Goal: Task Accomplishment & Management: Manage account settings

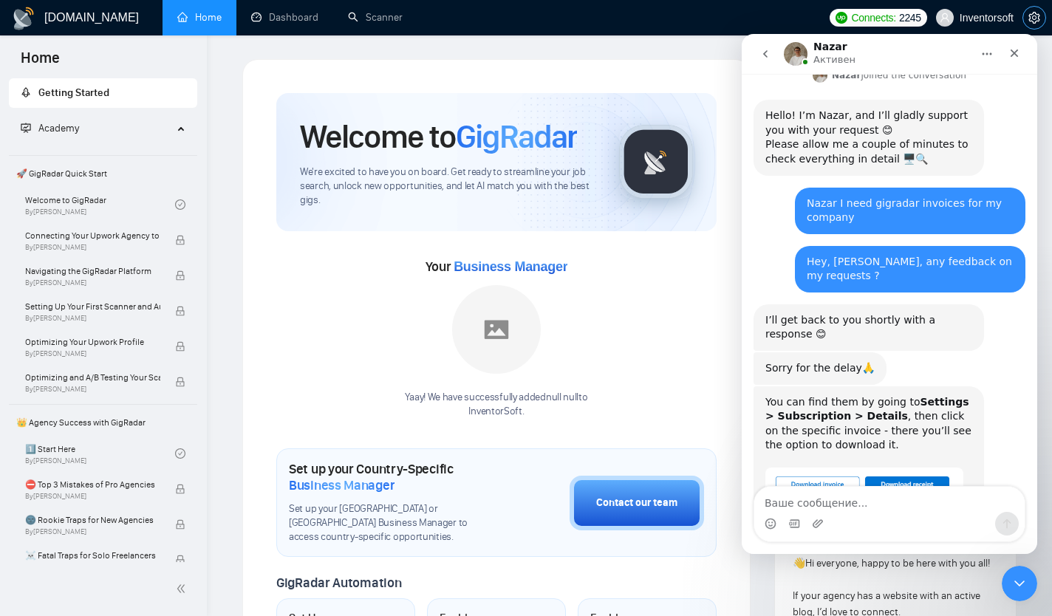
scroll to position [482, 0]
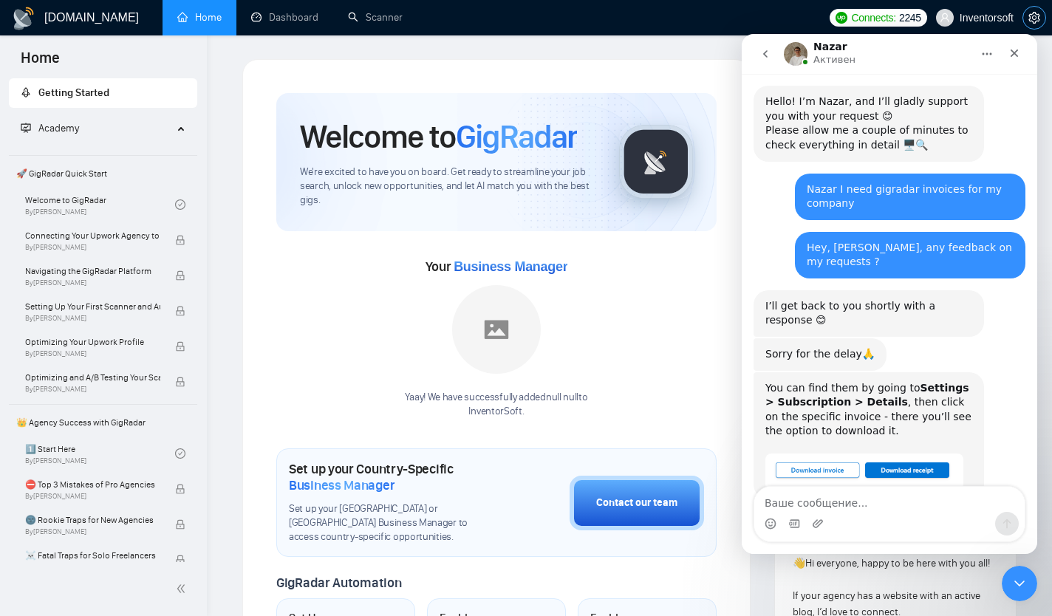
click at [1031, 18] on icon "setting" at bounding box center [1034, 18] width 12 height 12
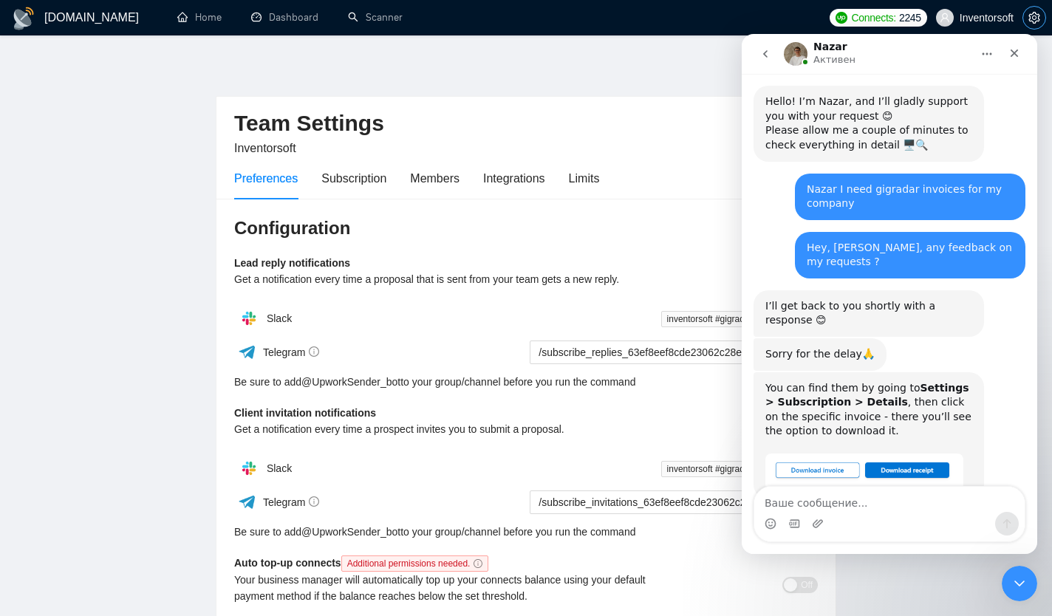
click at [1030, 16] on icon "setting" at bounding box center [1033, 18] width 11 height 12
click at [202, 24] on link "Home" at bounding box center [199, 17] width 44 height 13
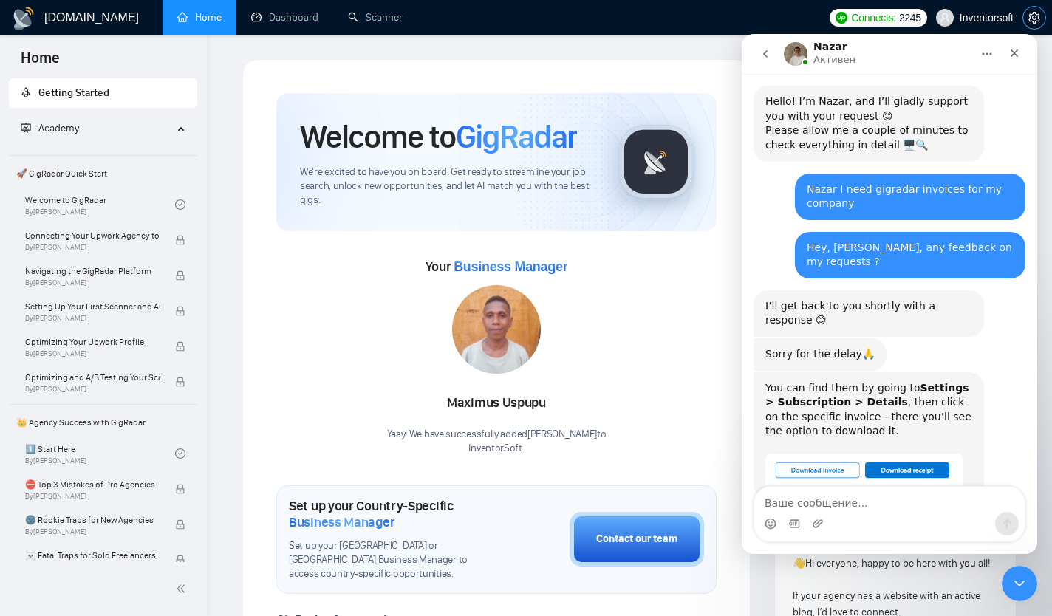
click at [1031, 22] on icon "setting" at bounding box center [1034, 18] width 12 height 12
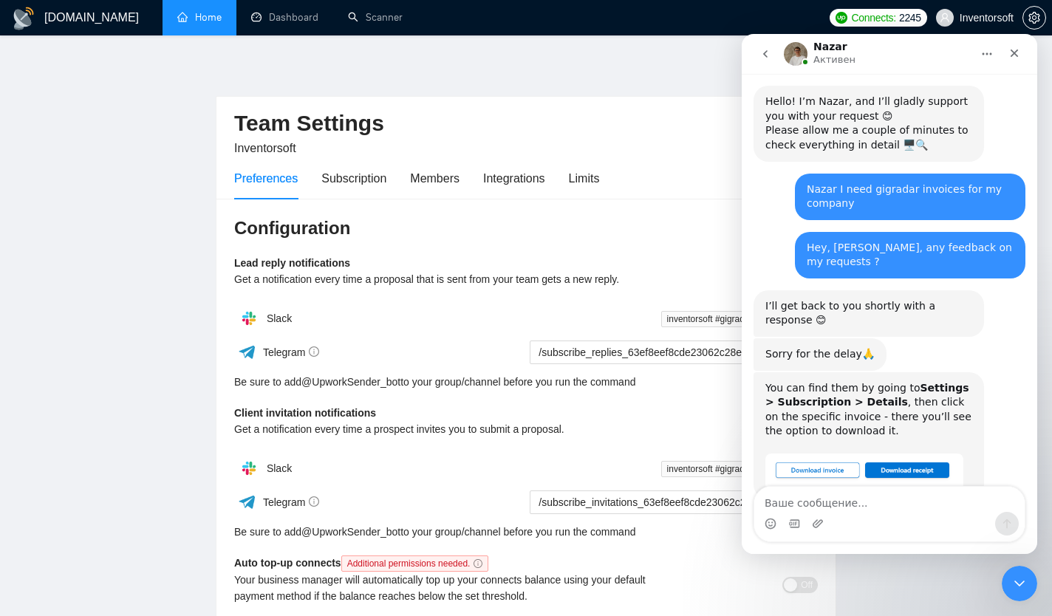
click at [1003, 18] on span "Inventorsoft" at bounding box center [987, 18] width 54 height 0
click at [1033, 17] on icon "setting" at bounding box center [1034, 18] width 12 height 12
click at [1034, 25] on button "button" at bounding box center [1034, 18] width 24 height 24
click at [1017, 585] on icon "Закрыть службу сообщений Intercom" at bounding box center [1017, 582] width 18 height 18
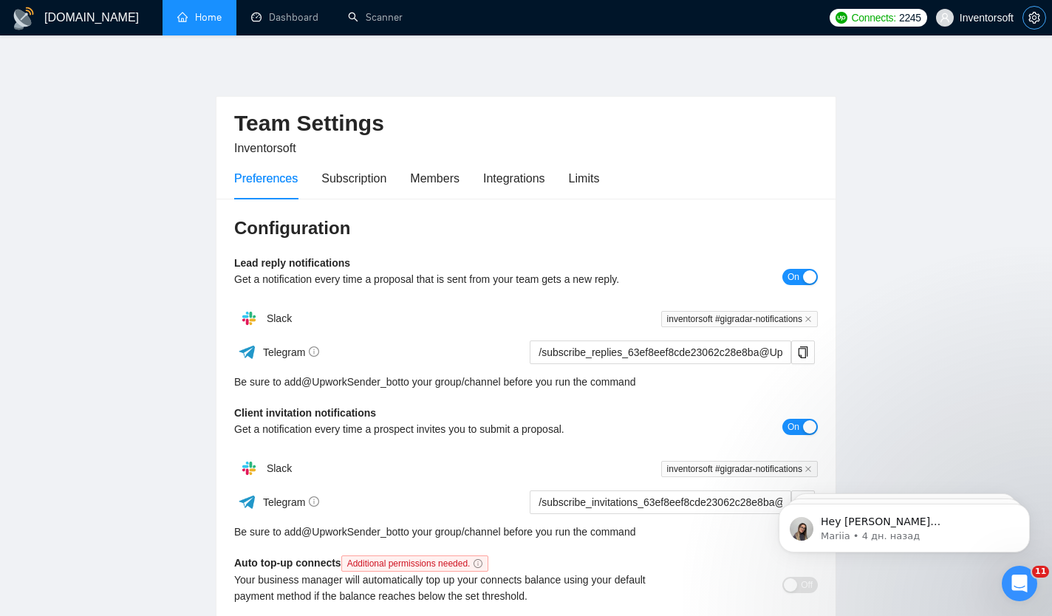
scroll to position [482, 0]
click at [1032, 21] on icon "setting" at bounding box center [1033, 18] width 11 height 12
click at [1000, 18] on span "Inventorsoft" at bounding box center [987, 18] width 54 height 0
click at [1039, 16] on icon "setting" at bounding box center [1034, 18] width 12 height 12
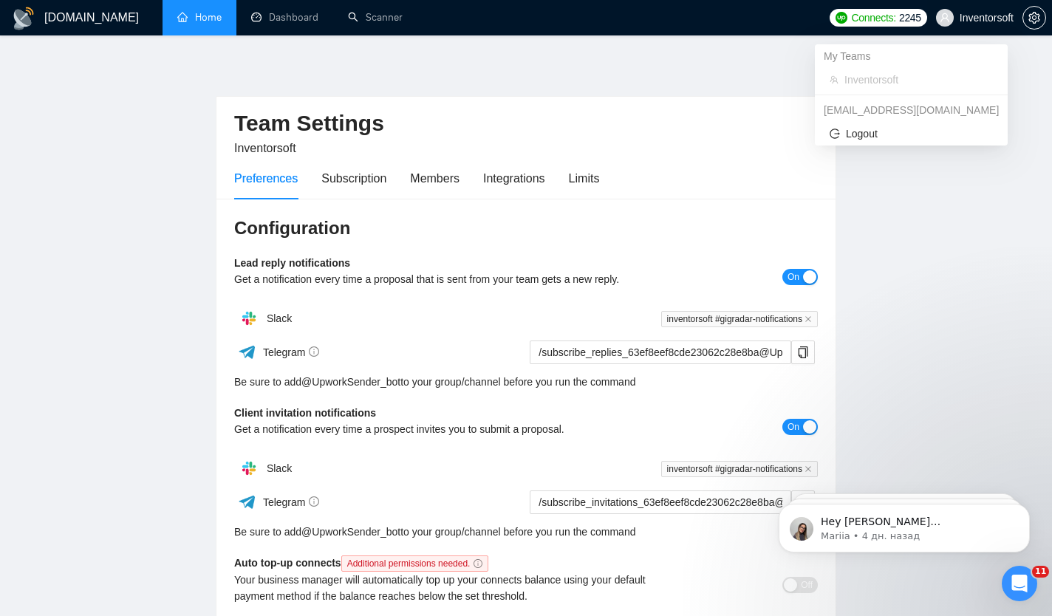
click at [949, 15] on span at bounding box center [945, 18] width 18 height 18
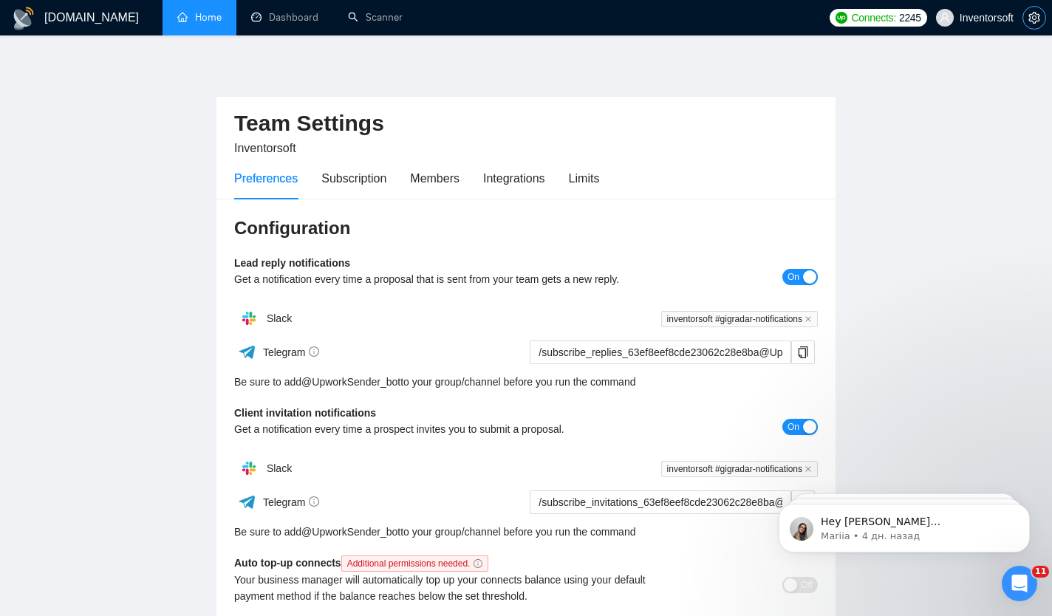
click at [1036, 18] on icon "setting" at bounding box center [1033, 18] width 11 height 12
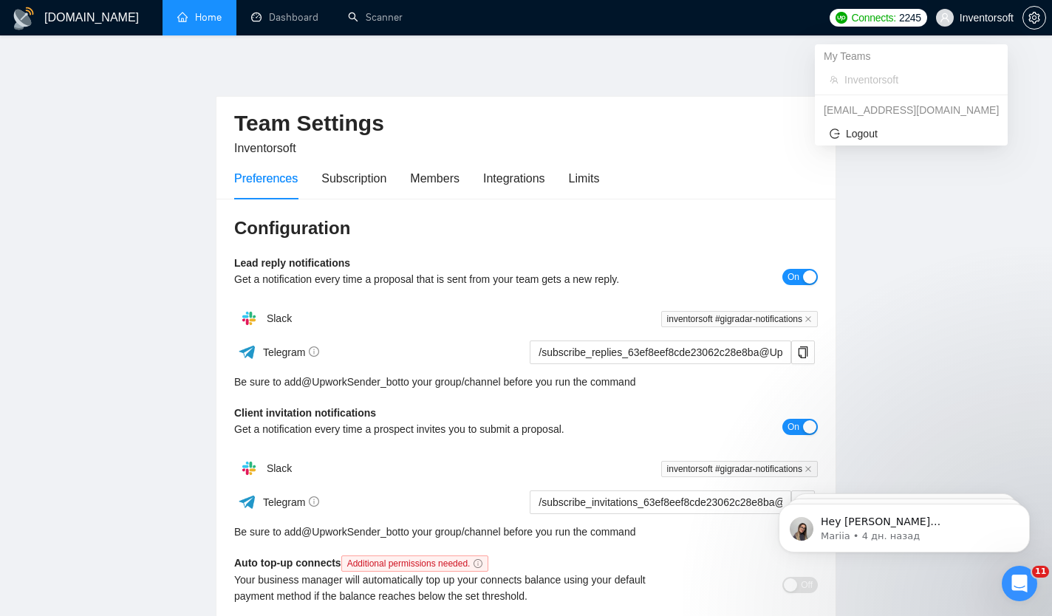
click at [943, 18] on icon "user" at bounding box center [944, 17] width 9 height 9
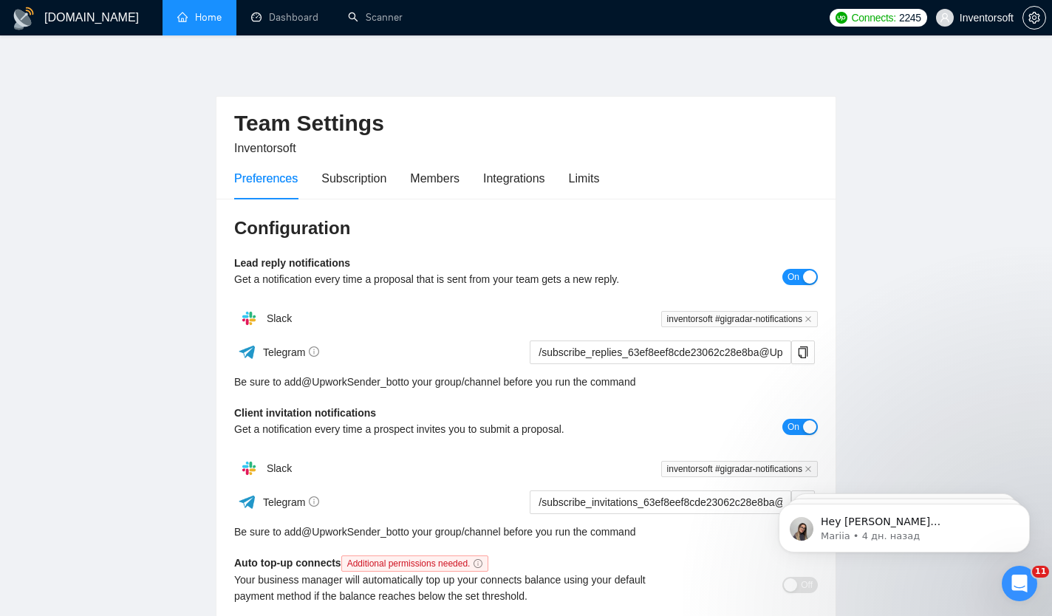
click at [188, 24] on link "Home" at bounding box center [199, 17] width 44 height 13
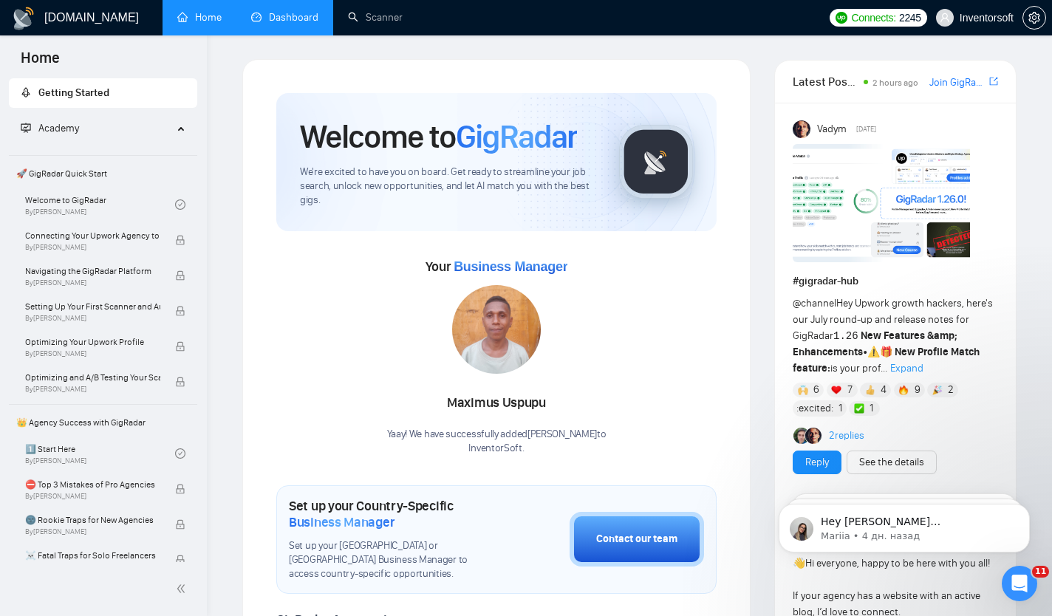
click at [276, 15] on link "Dashboard" at bounding box center [284, 17] width 67 height 13
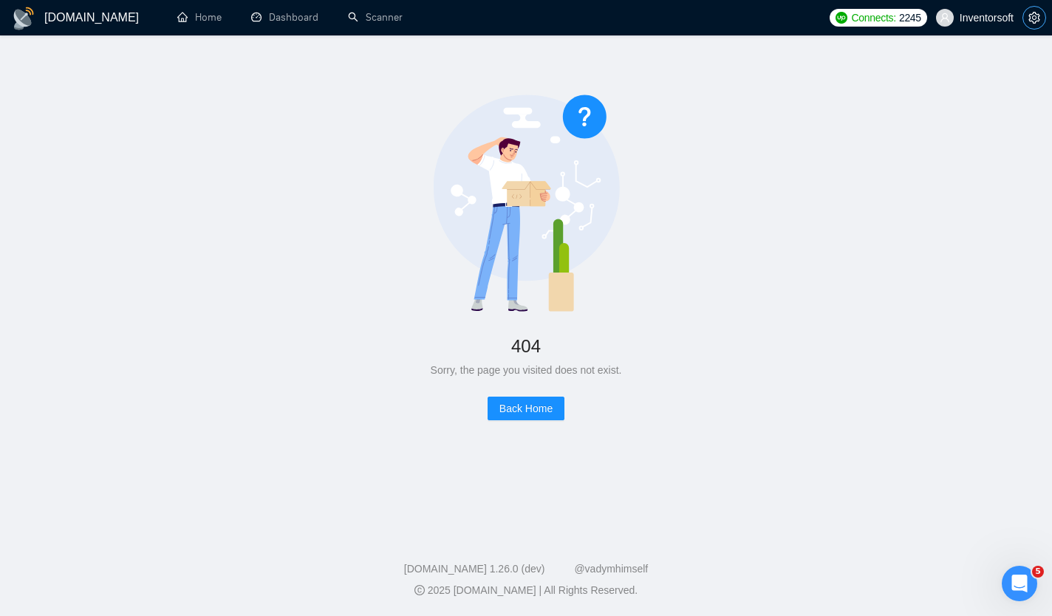
click at [1040, 20] on span "setting" at bounding box center [1034, 18] width 22 height 12
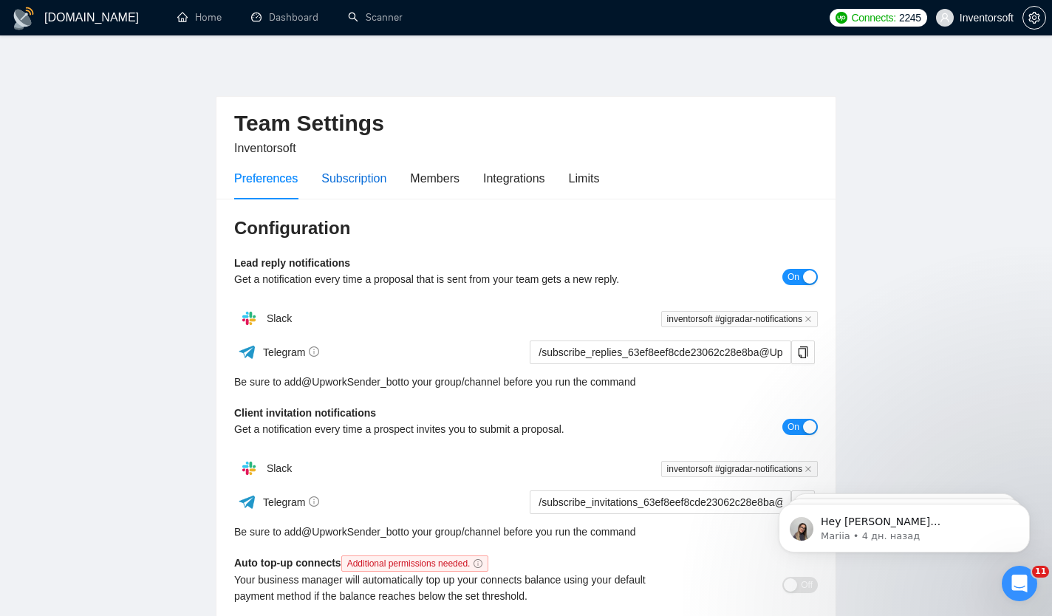
click at [370, 180] on div "Subscription" at bounding box center [353, 178] width 65 height 18
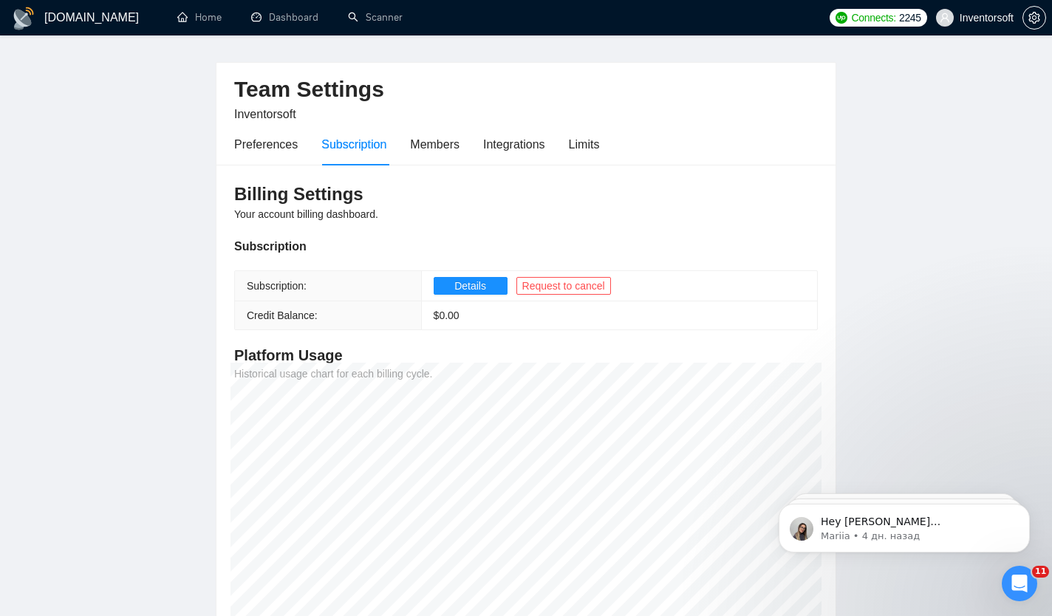
scroll to position [40, 0]
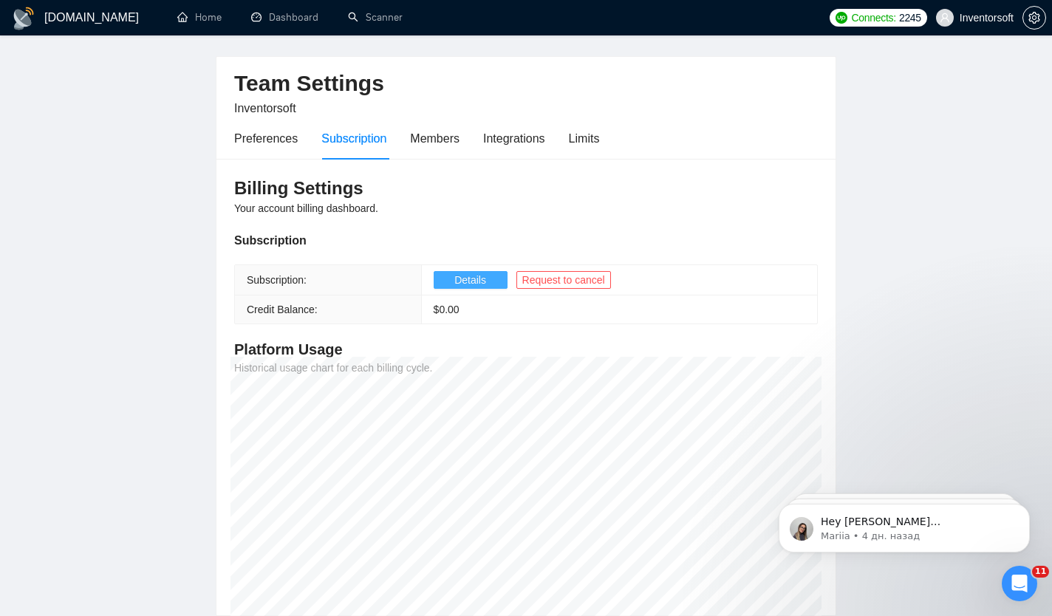
click at [482, 286] on span "Details" at bounding box center [470, 280] width 32 height 16
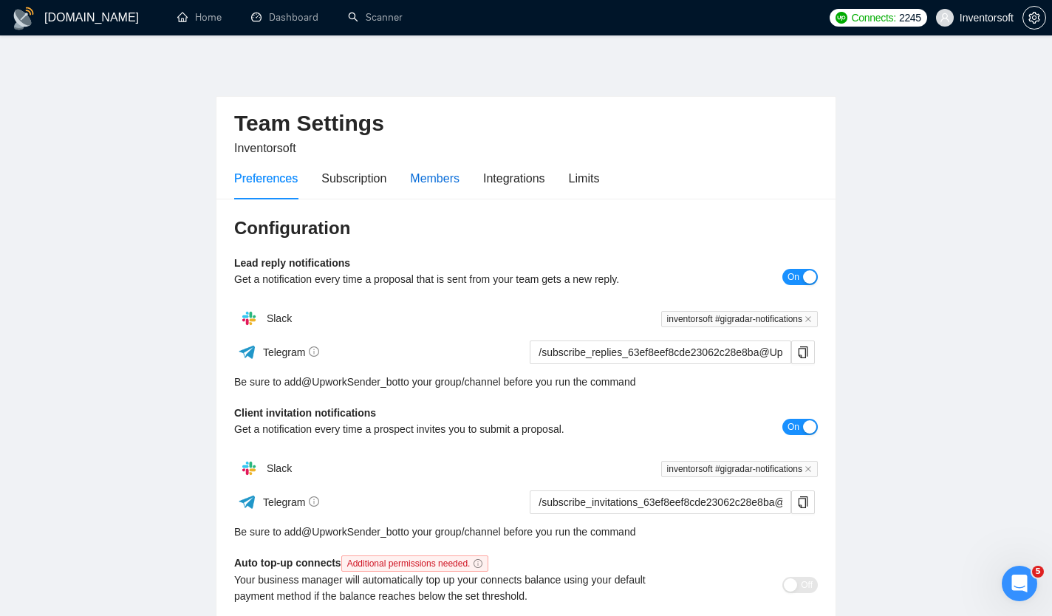
click at [436, 185] on div "Members" at bounding box center [434, 178] width 49 height 18
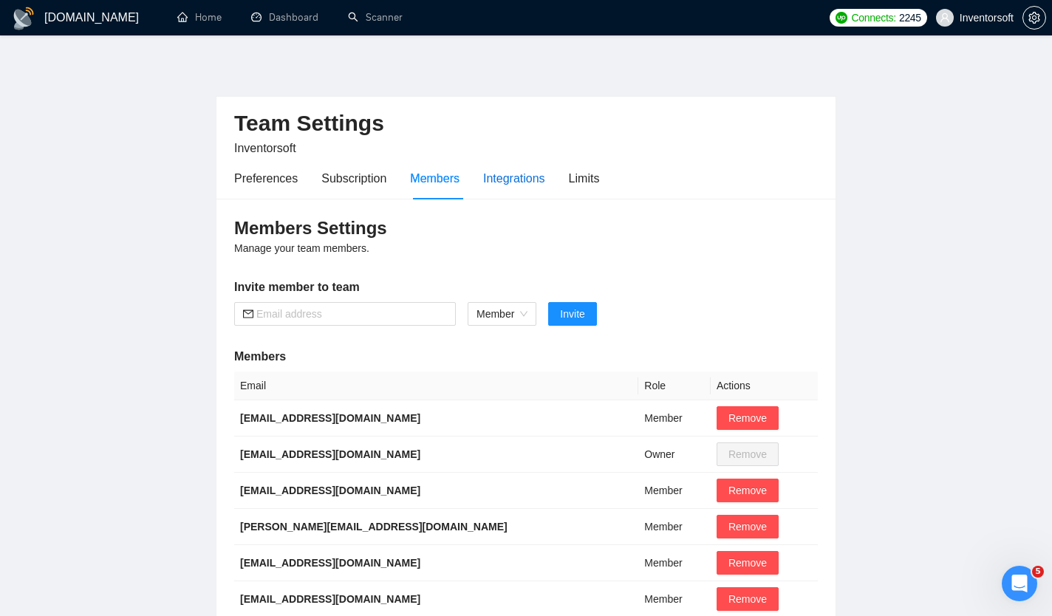
click at [522, 172] on div "Integrations" at bounding box center [514, 178] width 62 height 18
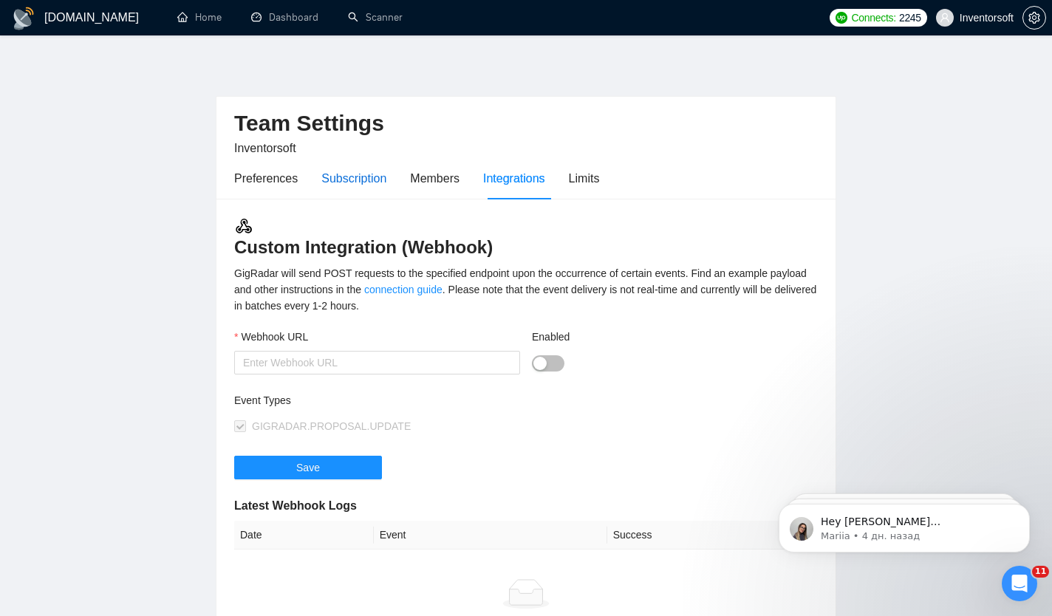
click at [372, 182] on div "Subscription" at bounding box center [353, 178] width 65 height 18
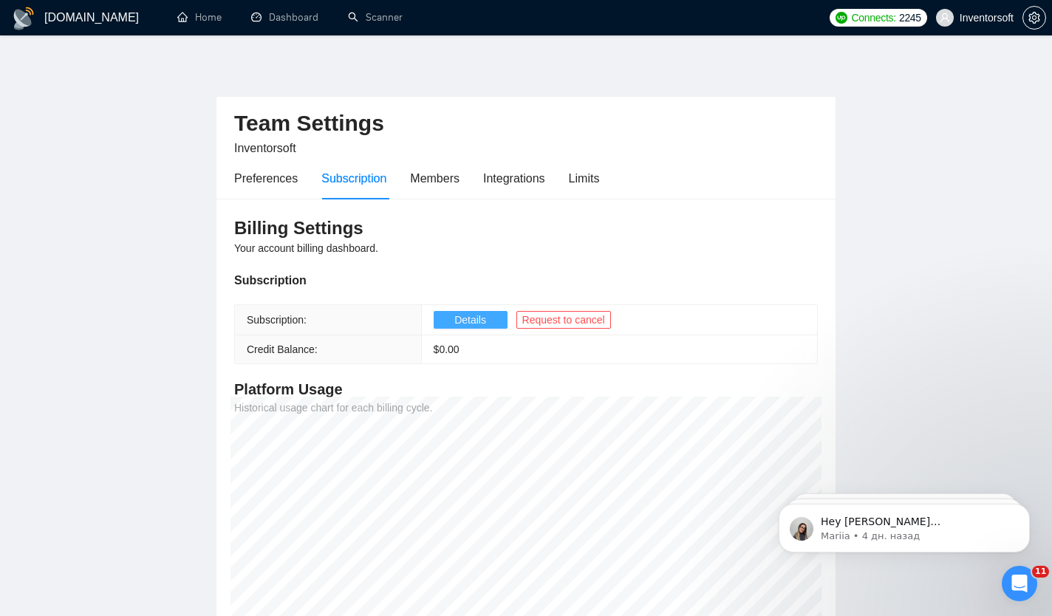
click at [477, 316] on span "Details" at bounding box center [470, 320] width 32 height 16
